Goal: Information Seeking & Learning: Learn about a topic

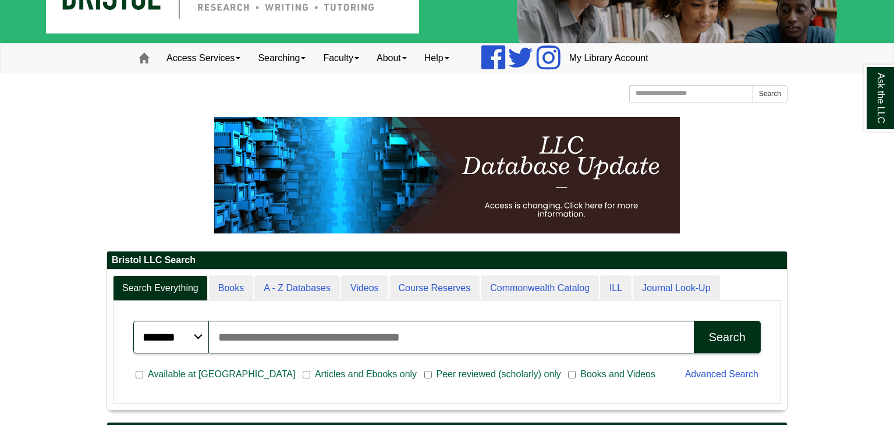
scroll to position [140, 680]
click at [251, 333] on input "Search articles, books, journals & more" at bounding box center [451, 337] width 485 height 33
type input "**********"
click at [694, 321] on button "Search" at bounding box center [727, 337] width 67 height 33
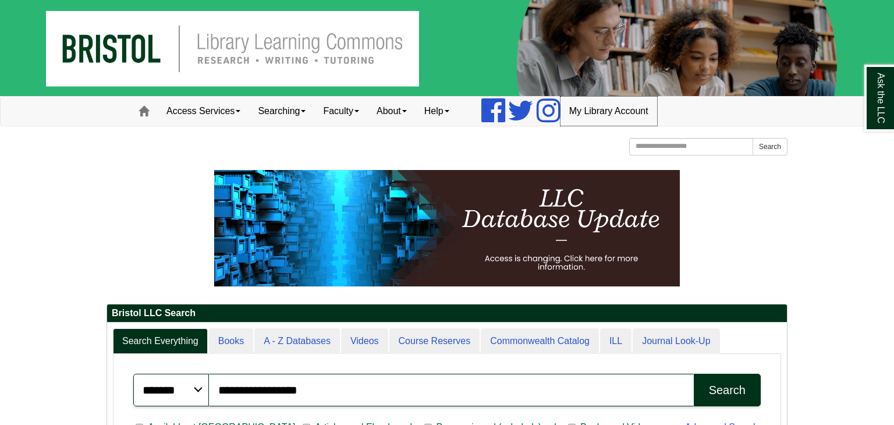
click at [596, 111] on link "My Library Account" at bounding box center [608, 111] width 97 height 29
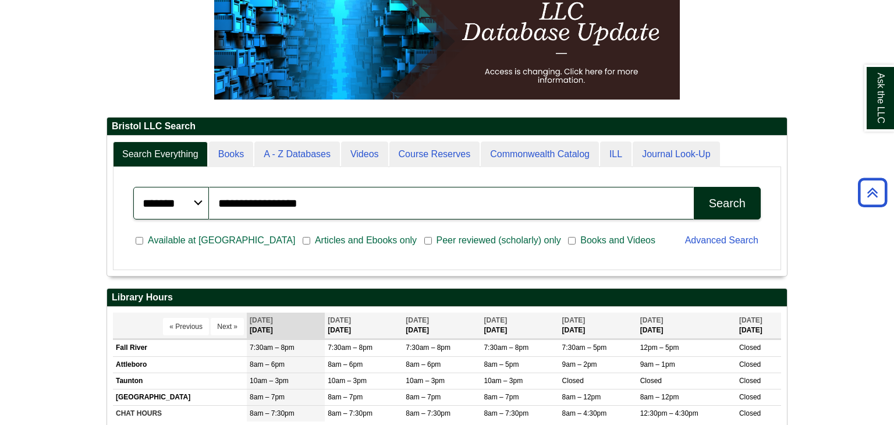
scroll to position [183, 0]
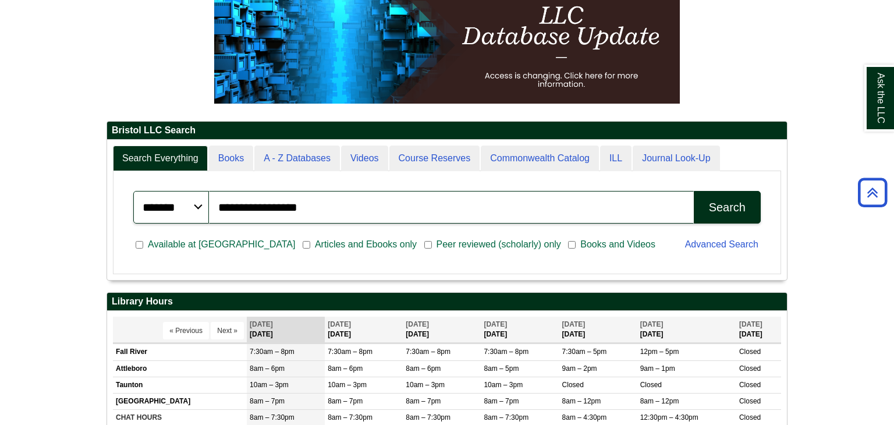
click at [748, 209] on button "Search" at bounding box center [727, 207] width 67 height 33
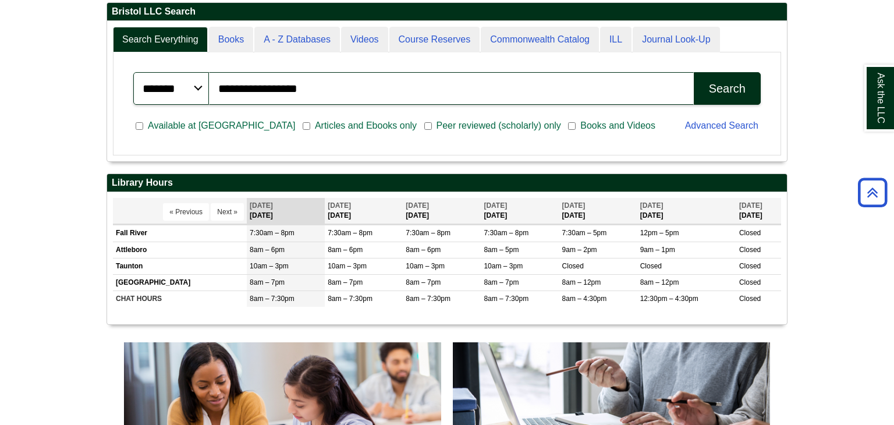
scroll to position [305, 0]
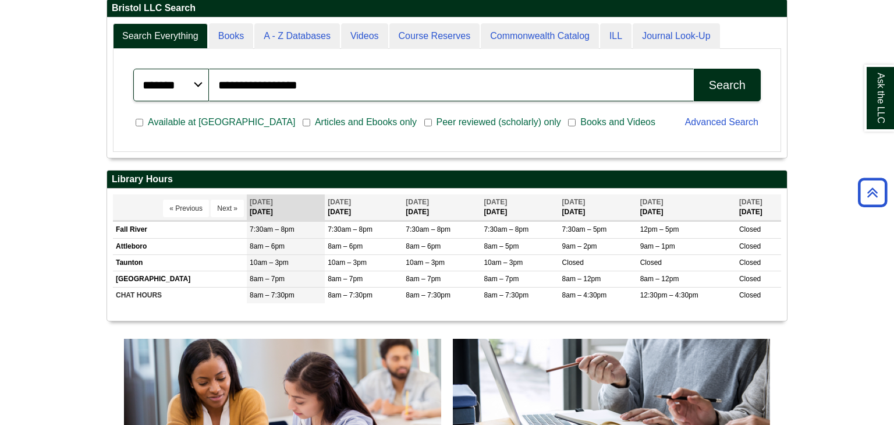
click at [310, 120] on span "Articles and Ebooks only" at bounding box center [365, 122] width 111 height 14
click at [719, 79] on div "Search" at bounding box center [727, 85] width 37 height 13
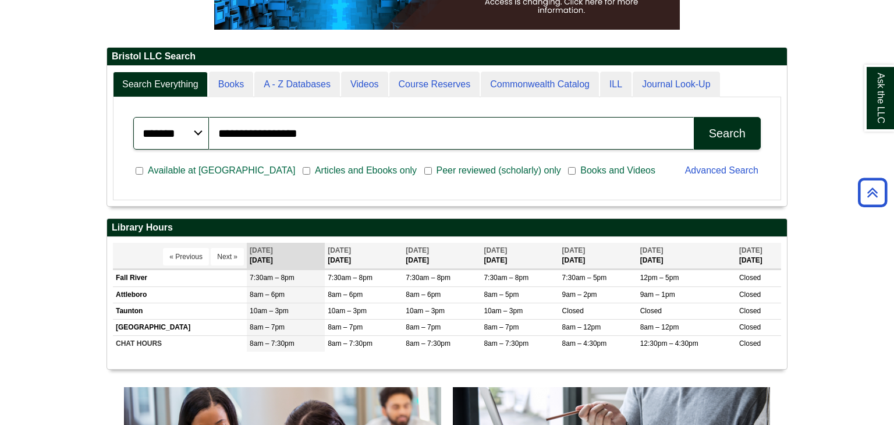
scroll to position [254, 0]
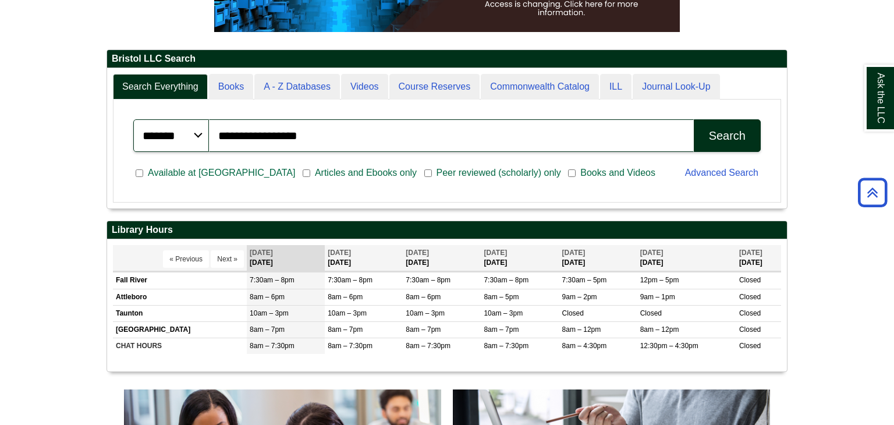
click at [157, 172] on span "Available at [GEOGRAPHIC_DATA]" at bounding box center [221, 173] width 157 height 14
click at [711, 129] on div "Search" at bounding box center [727, 135] width 37 height 13
